Goal: Task Accomplishment & Management: Complete application form

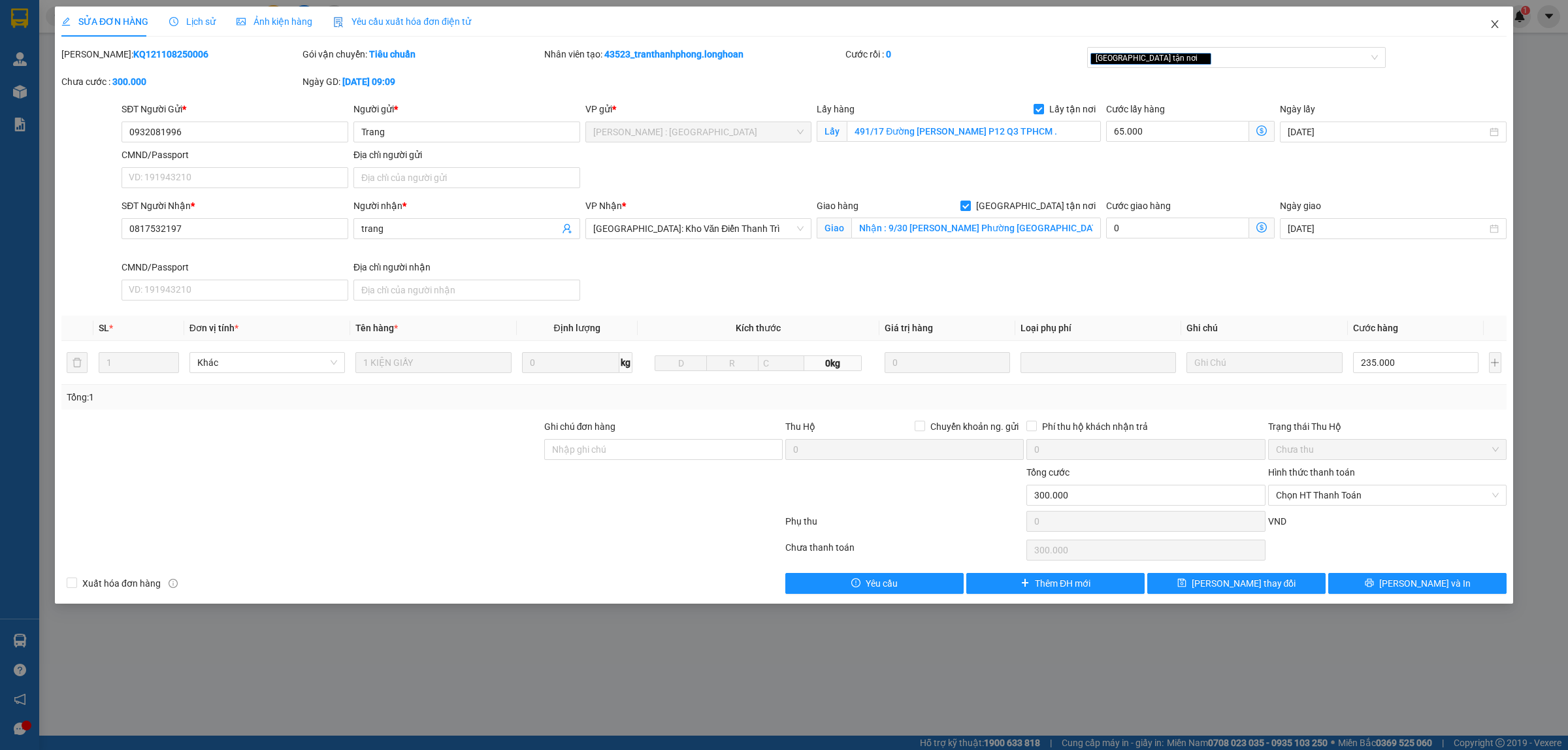
drag, startPoint x: 1493, startPoint y: 23, endPoint x: 1499, endPoint y: 7, distance: 17.1
click at [1494, 22] on icon "close" at bounding box center [1495, 24] width 11 height 11
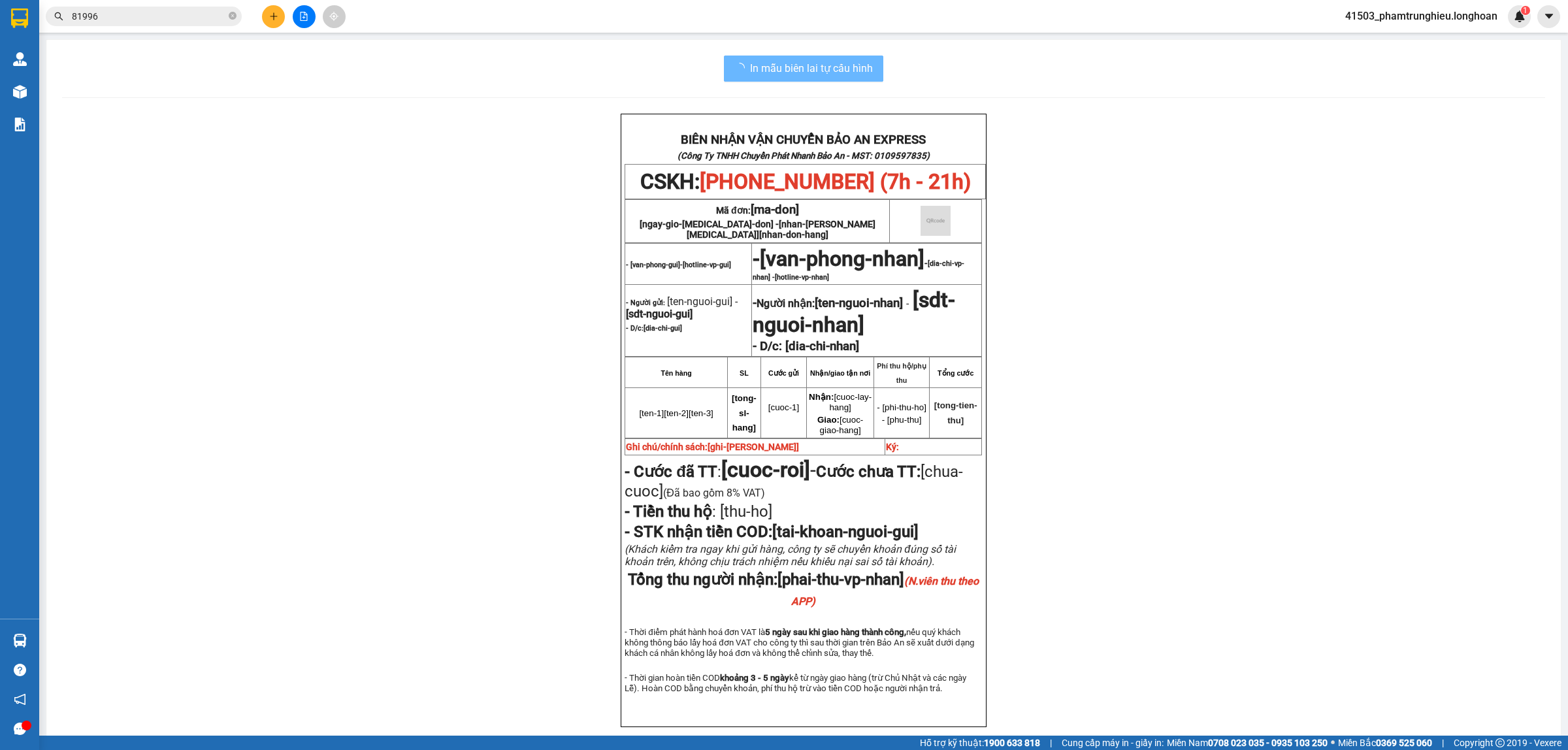
click at [177, 15] on input "81996" at bounding box center [149, 16] width 154 height 15
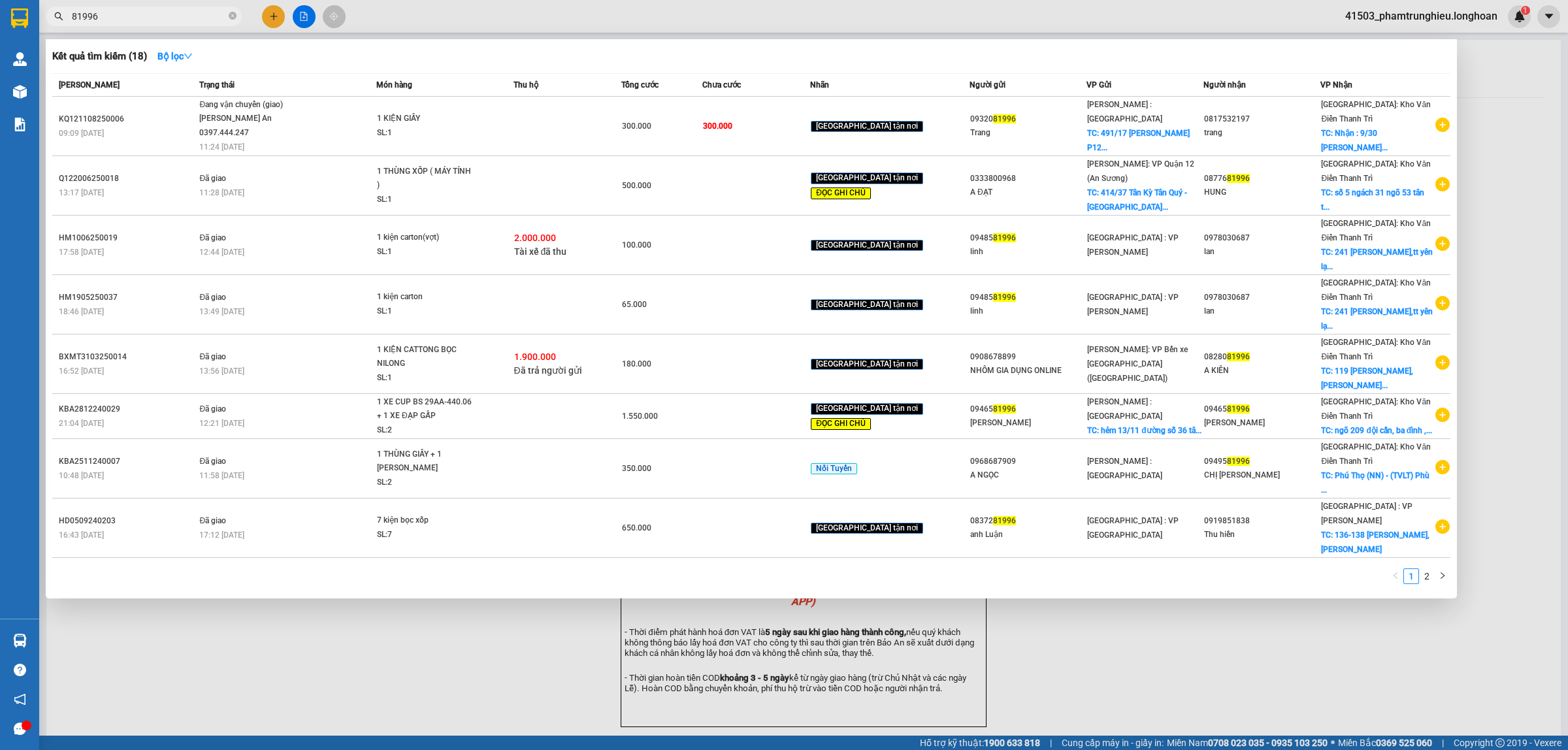
click at [176, 15] on input "81996" at bounding box center [149, 16] width 154 height 15
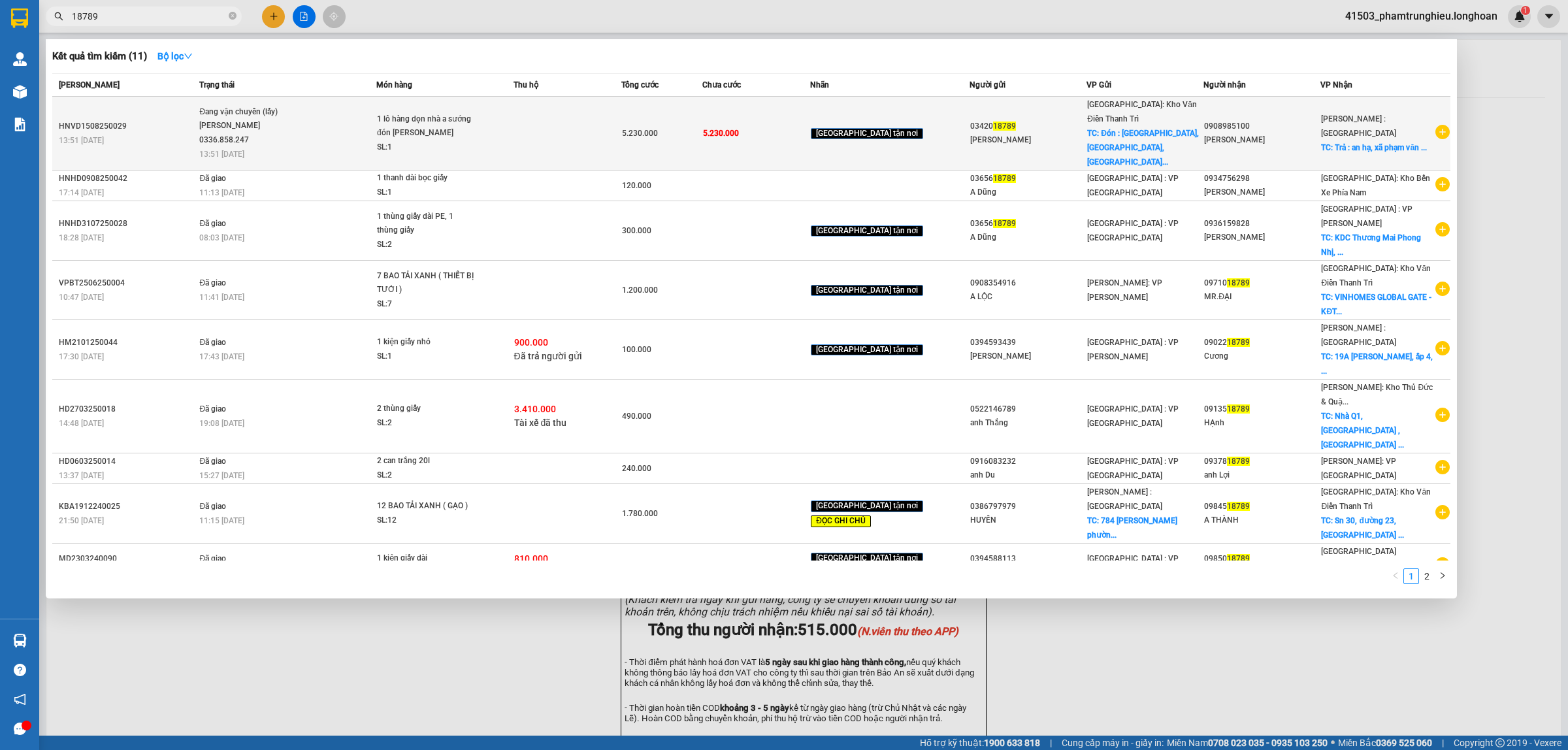
type input "18789"
click at [330, 122] on span "Đang vận chuyển (lấy) [PERSON_NAME] 0336.858.247 13:51 [DATE]" at bounding box center [288, 132] width 176 height 54
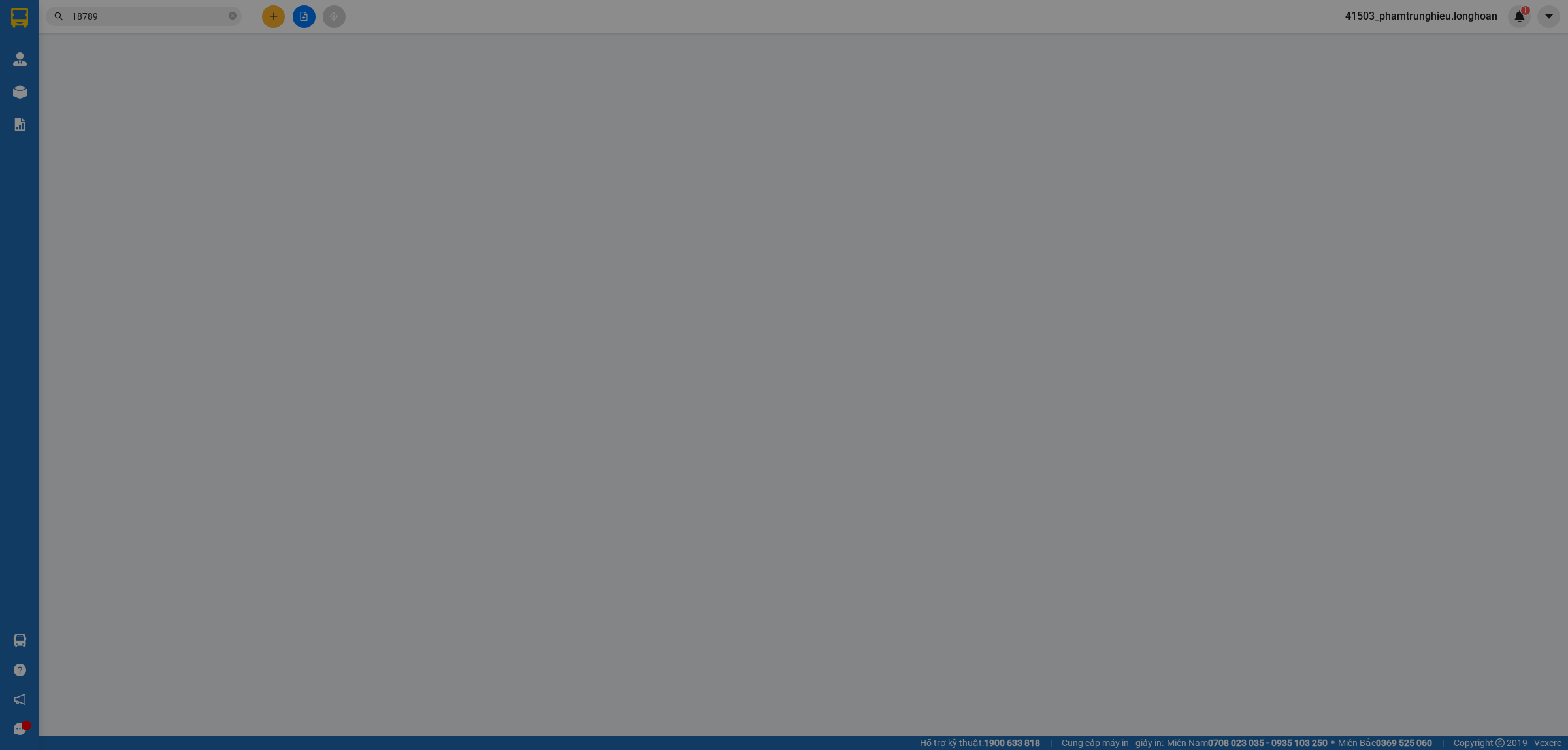
type input "0342018789"
type input "[PERSON_NAME]"
checkbox input "true"
type input "Đón : [GEOGRAPHIC_DATA], [GEOGRAPHIC_DATA], [GEOGRAPHIC_DATA], [GEOGRAPHIC_DATA…"
type input "0908985100"
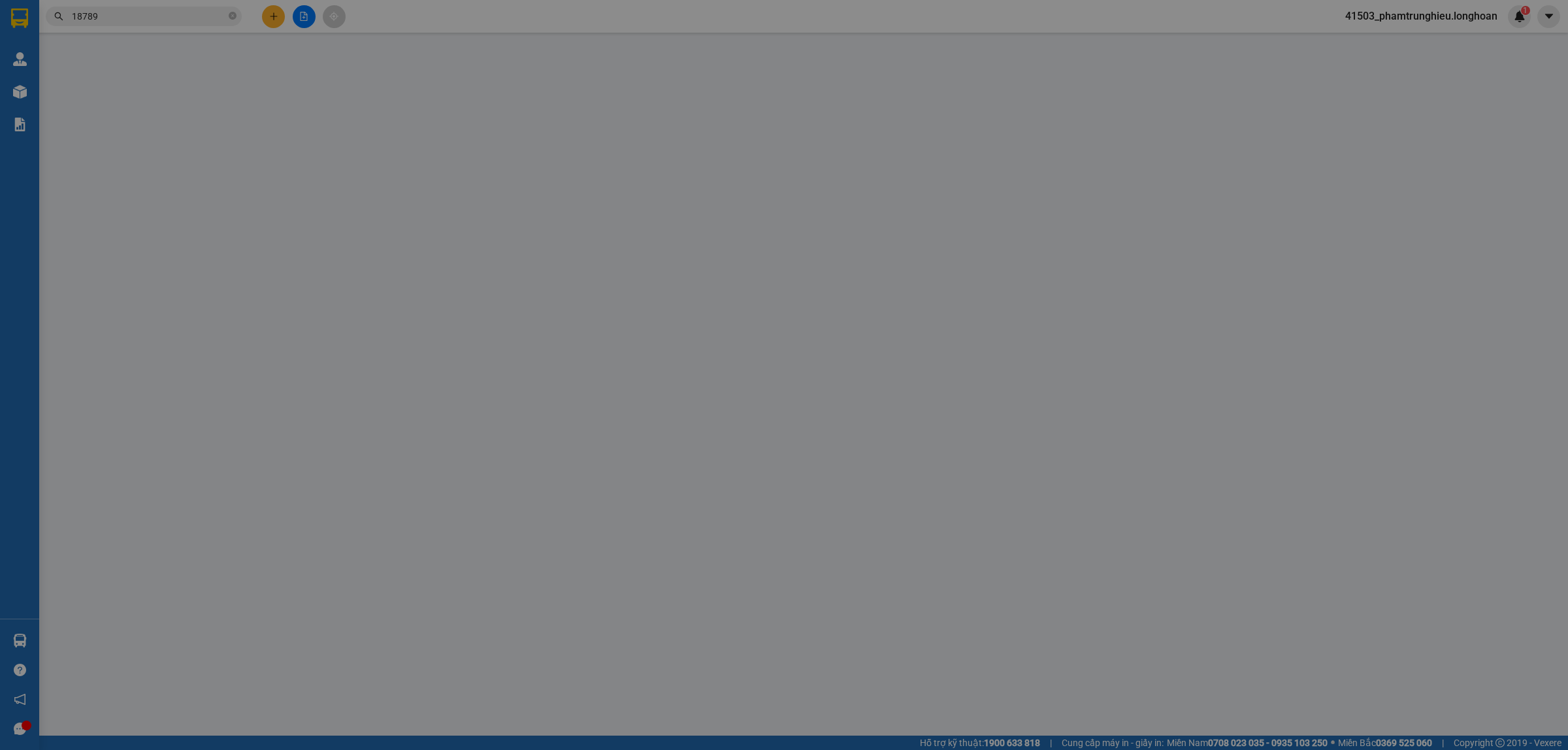
type input "[PERSON_NAME]"
checkbox input "true"
type input "Trả : an hạ, xã [PERSON_NAME], [GEOGRAPHIC_DATA]"
type input "5.230.000"
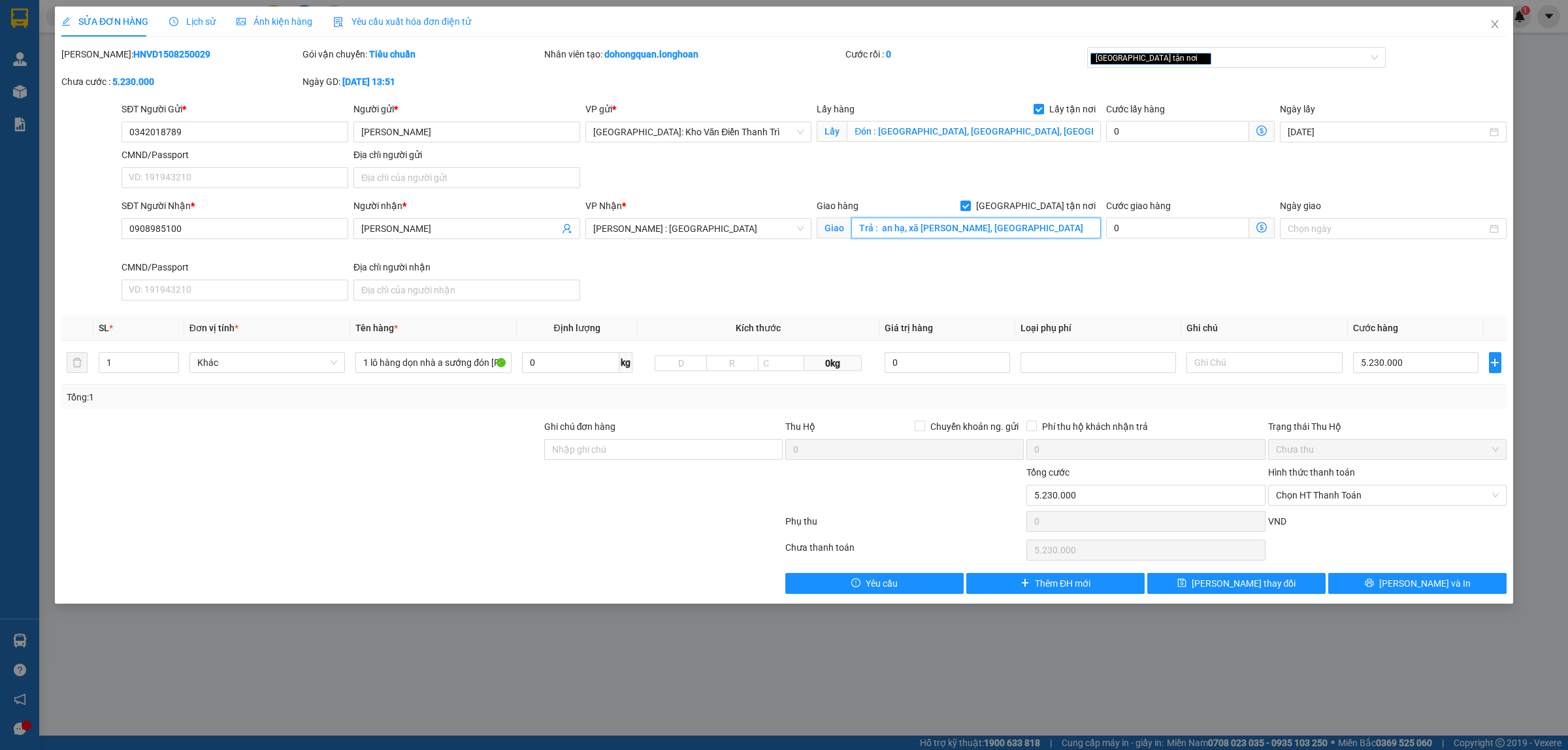
click at [943, 229] on input "Trả : an hạ, xã [PERSON_NAME], [GEOGRAPHIC_DATA]" at bounding box center [975, 228] width 250 height 21
paste input "666/32 . Đường [DATE]. [GEOGRAPHIC_DATA], [GEOGRAPHIC_DATA]. Tphcm."
type input "666/32 . Đường [DATE]. [GEOGRAPHIC_DATA], [GEOGRAPHIC_DATA]. Tphcm."
click at [1243, 588] on span "[PERSON_NAME] thay đổi" at bounding box center [1243, 583] width 104 height 15
